Goal: Check status

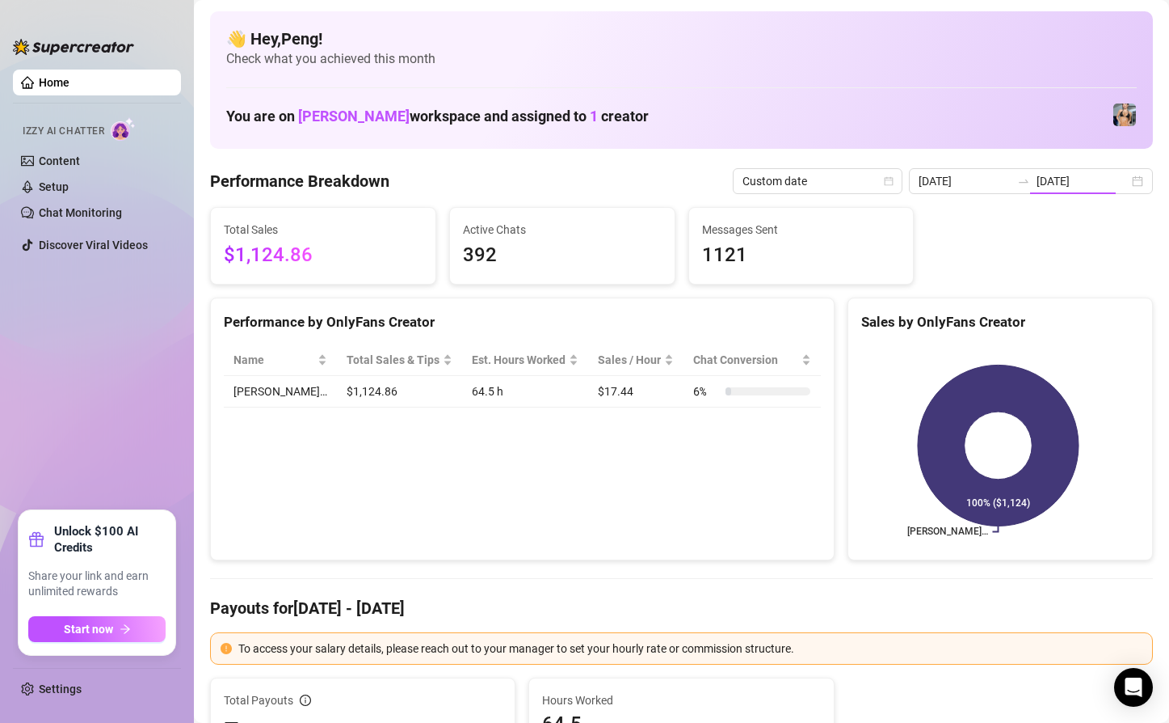
click at [1050, 181] on input "[DATE]" at bounding box center [1083, 181] width 92 height 18
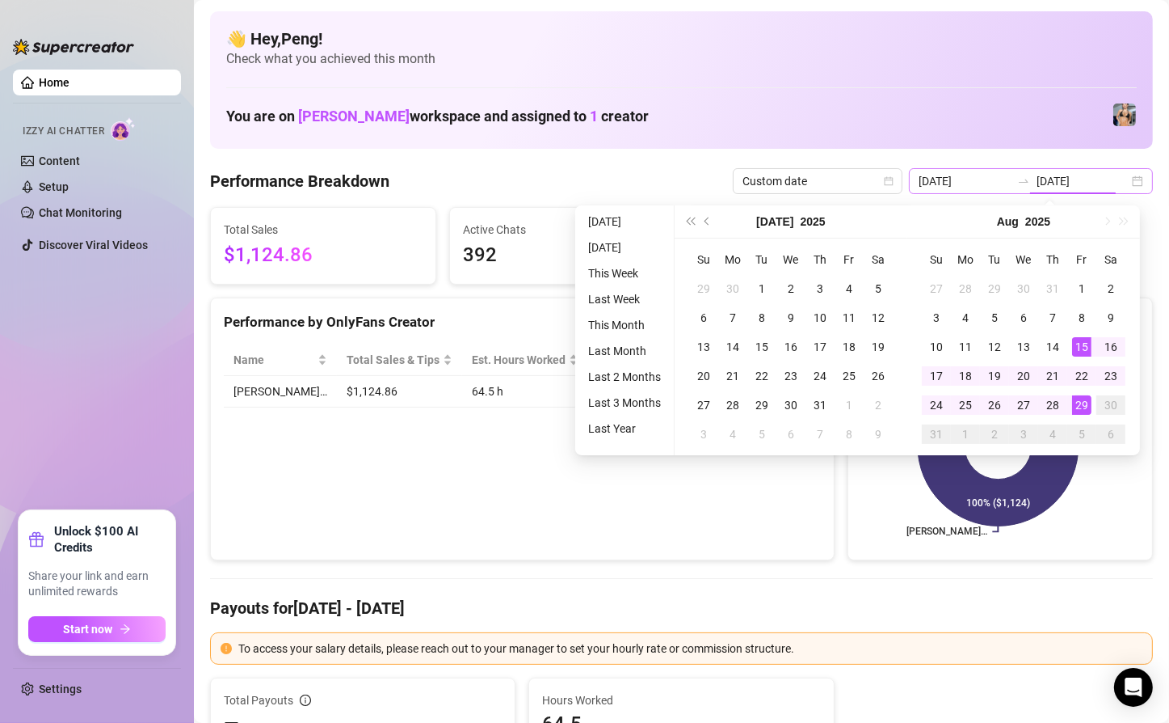
click at [1121, 181] on div "[DATE] [DATE]" at bounding box center [1031, 181] width 244 height 26
type input "[DATE]"
click at [1056, 338] on div "14" at bounding box center [1052, 346] width 19 height 19
click at [1123, 179] on div "[DATE] [DATE]" at bounding box center [1031, 181] width 244 height 26
type input "[DATE]"
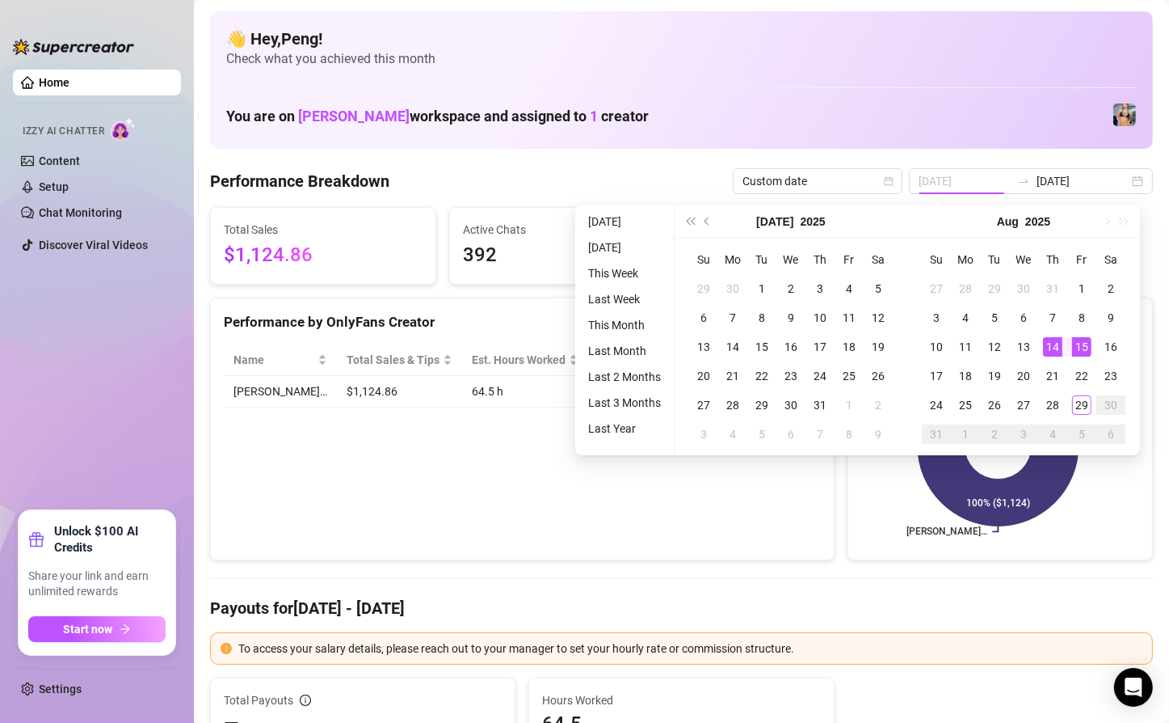
click at [1078, 343] on div "15" at bounding box center [1082, 346] width 19 height 19
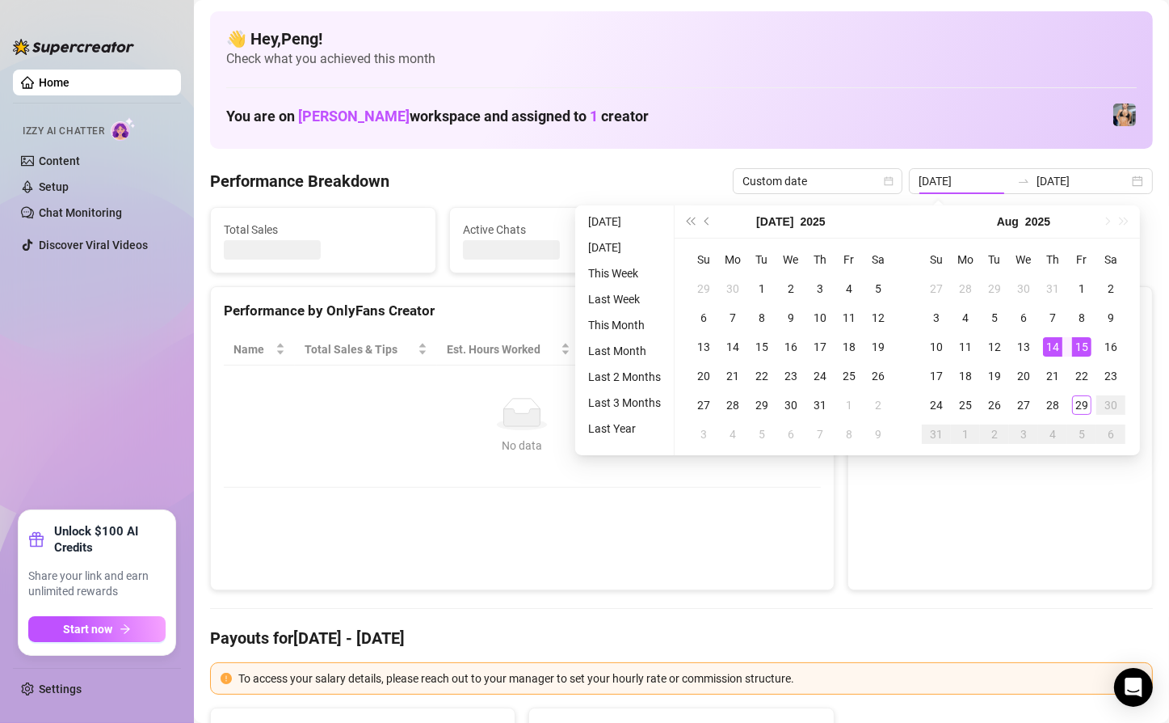
type input "[DATE]"
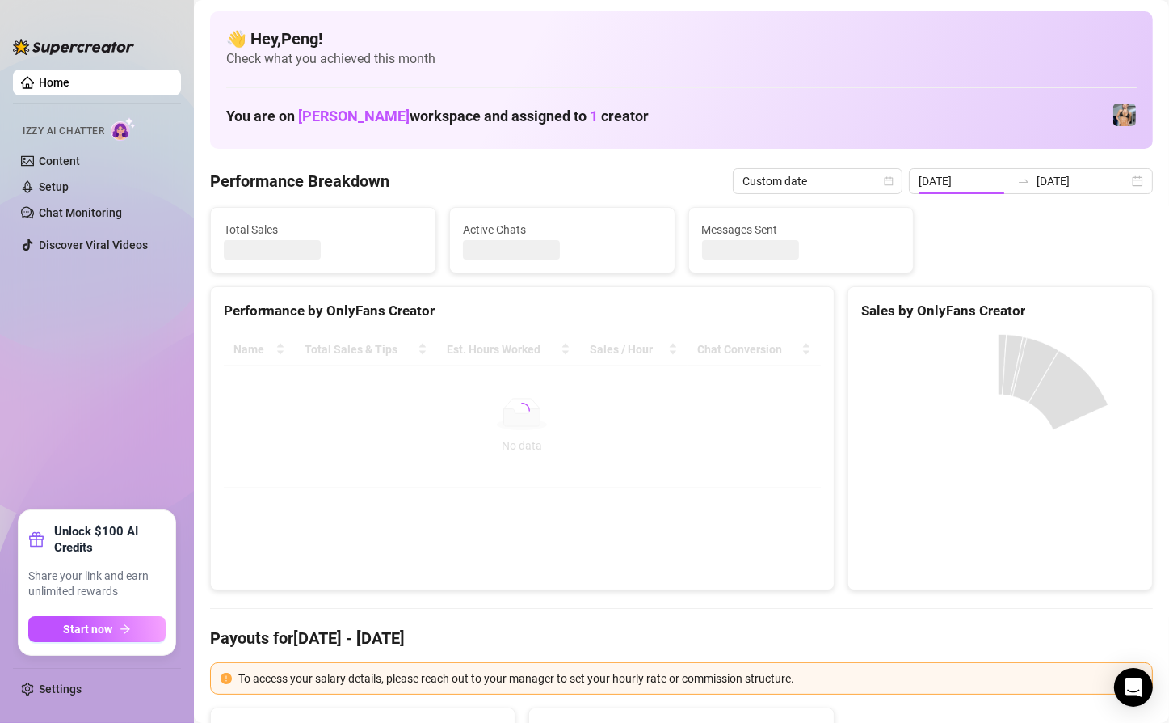
click at [1083, 408] on canvas at bounding box center [999, 455] width 274 height 242
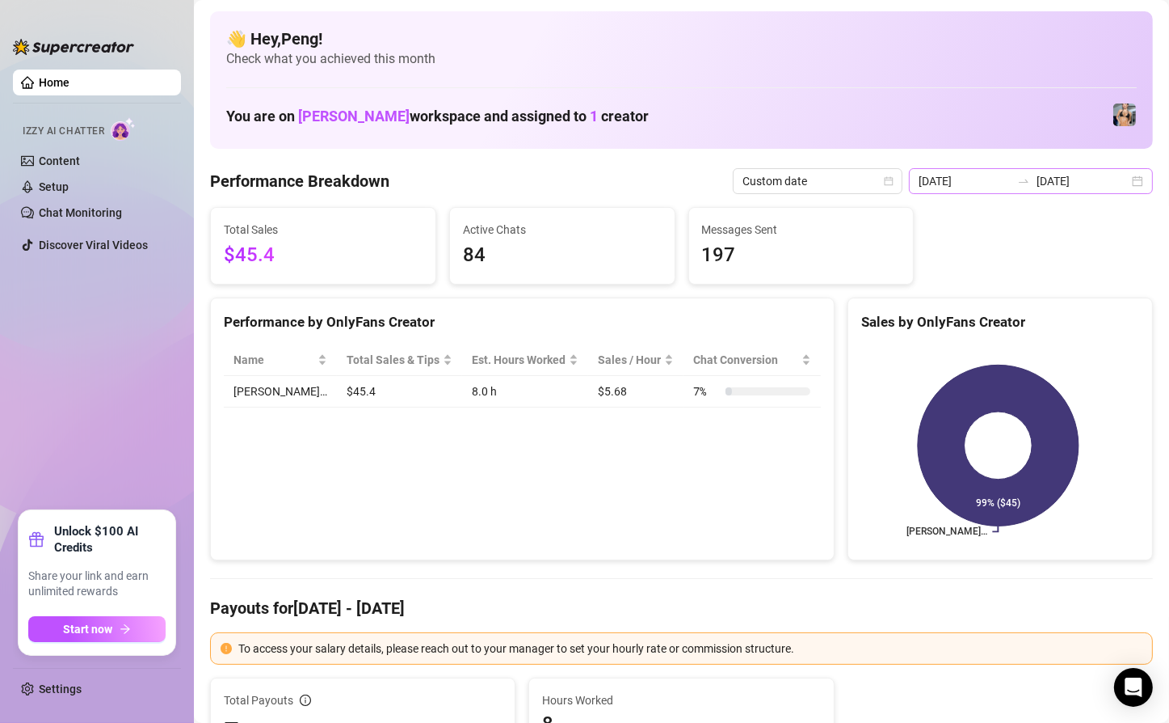
click at [1123, 184] on div "[DATE] [DATE]" at bounding box center [1031, 181] width 244 height 26
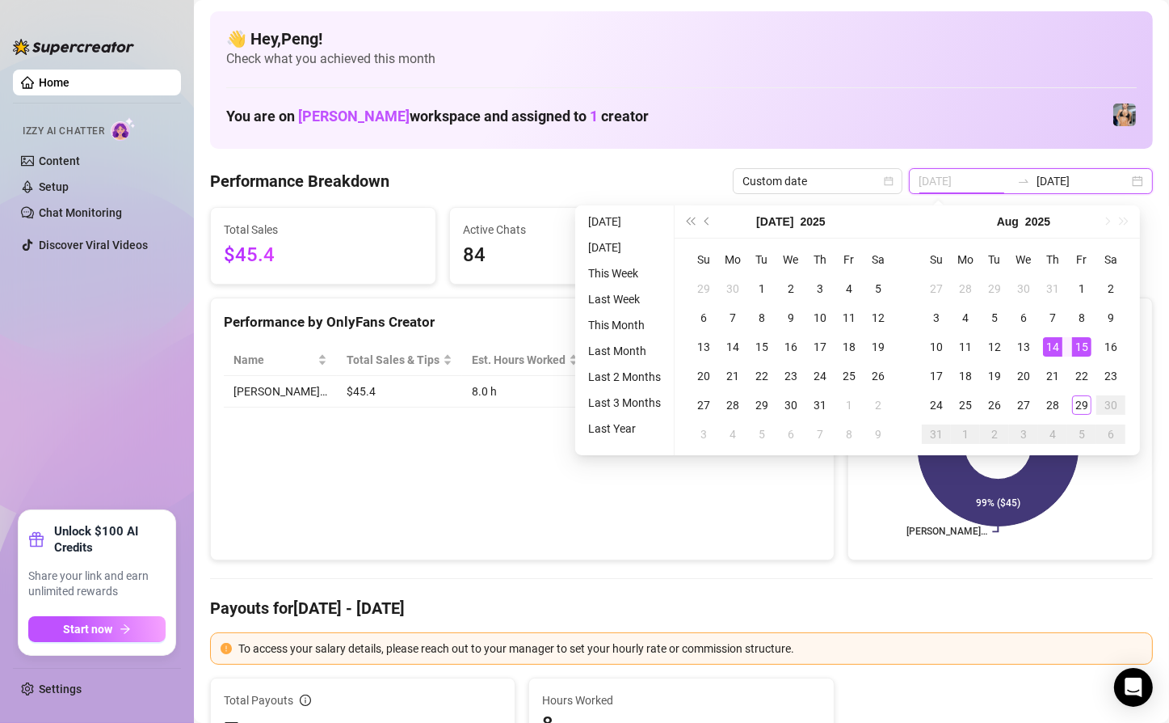
type input "[DATE]"
click at [1059, 343] on div "14" at bounding box center [1052, 346] width 19 height 19
click at [1085, 414] on div "29" at bounding box center [1082, 404] width 19 height 19
click at [1075, 341] on div "[PERSON_NAME]… 99% ($45)" at bounding box center [1001, 445] width 304 height 228
type input "[DATE]"
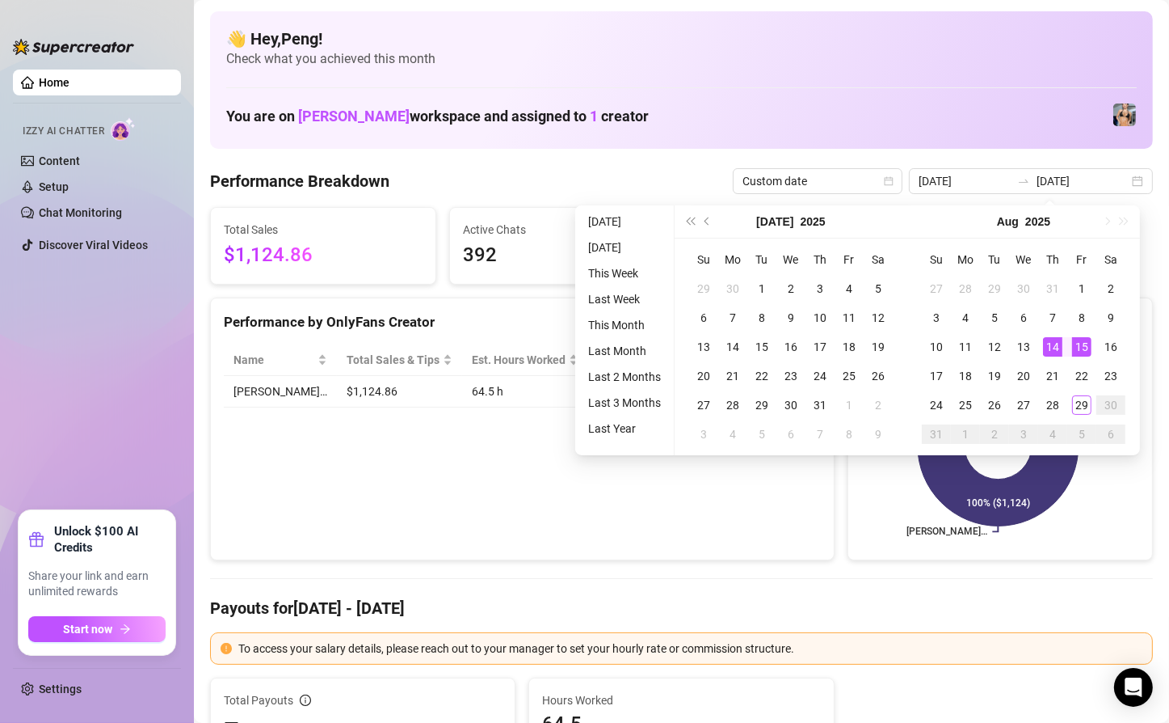
type input "[DATE]"
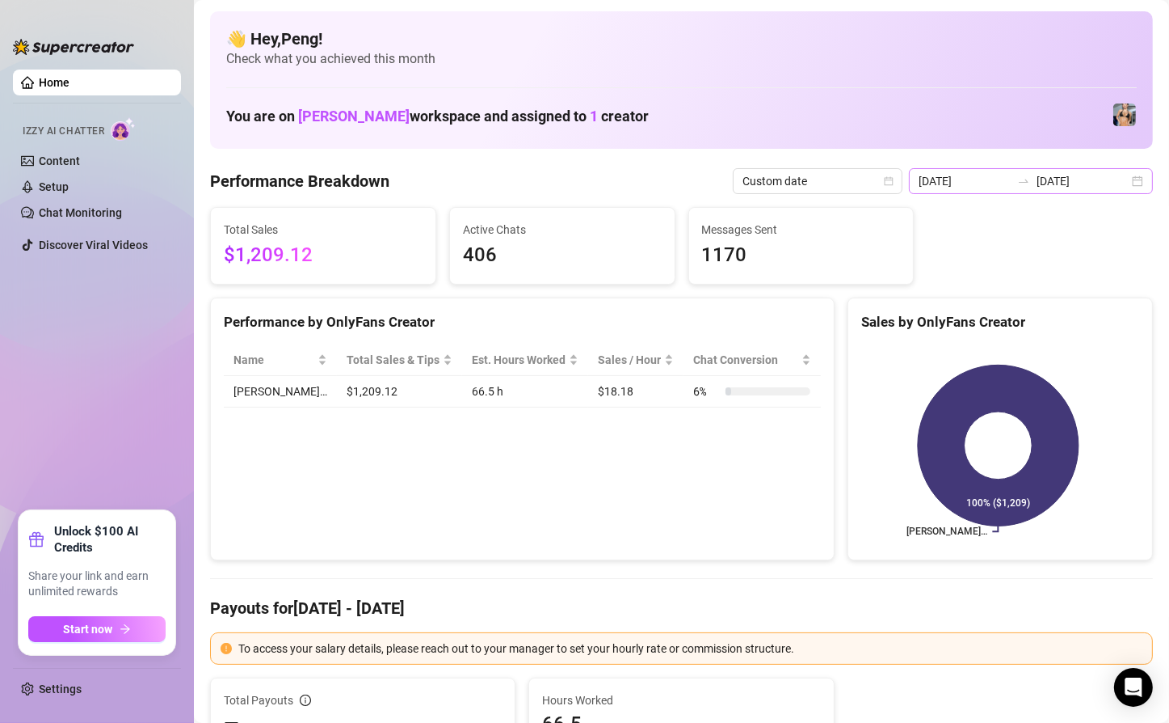
click at [1119, 181] on div "[DATE] [DATE]" at bounding box center [1031, 181] width 244 height 26
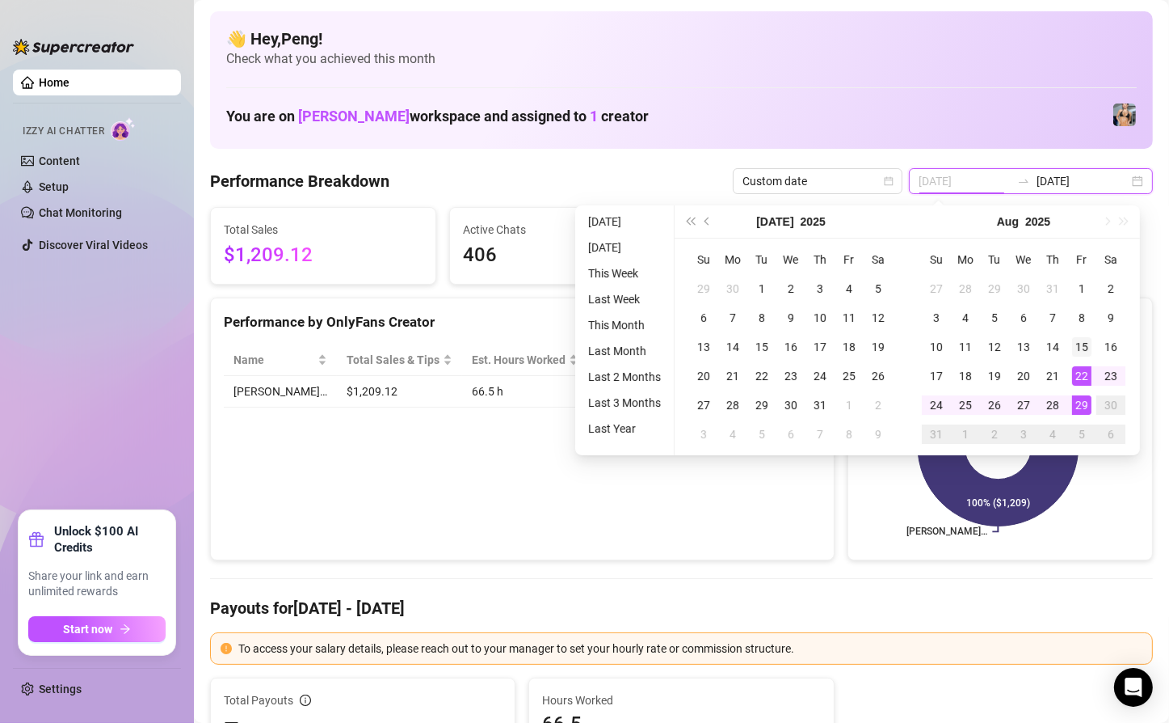
type input "[DATE]"
click at [1081, 350] on div "15" at bounding box center [1082, 346] width 19 height 19
click at [1088, 401] on div "29" at bounding box center [1082, 404] width 19 height 19
type input "[DATE]"
